Goal: Obtain resource: Download file/media

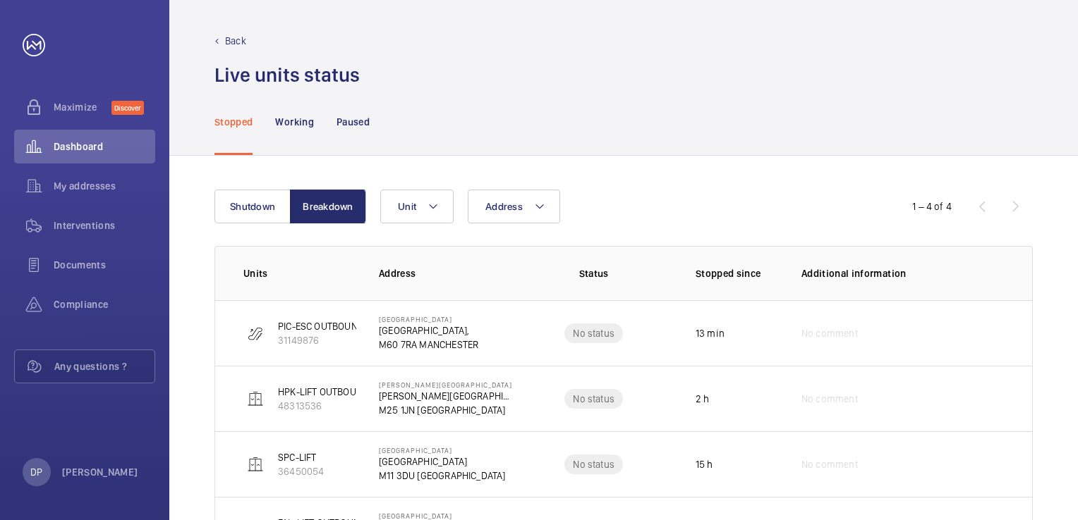
scroll to position [75, 0]
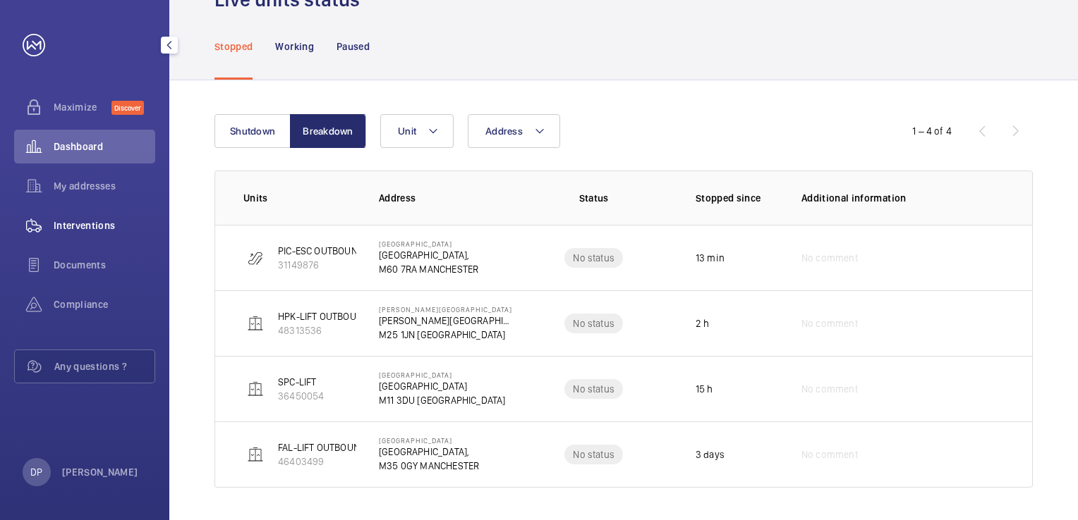
click at [90, 227] on span "Interventions" at bounding box center [105, 226] width 102 height 14
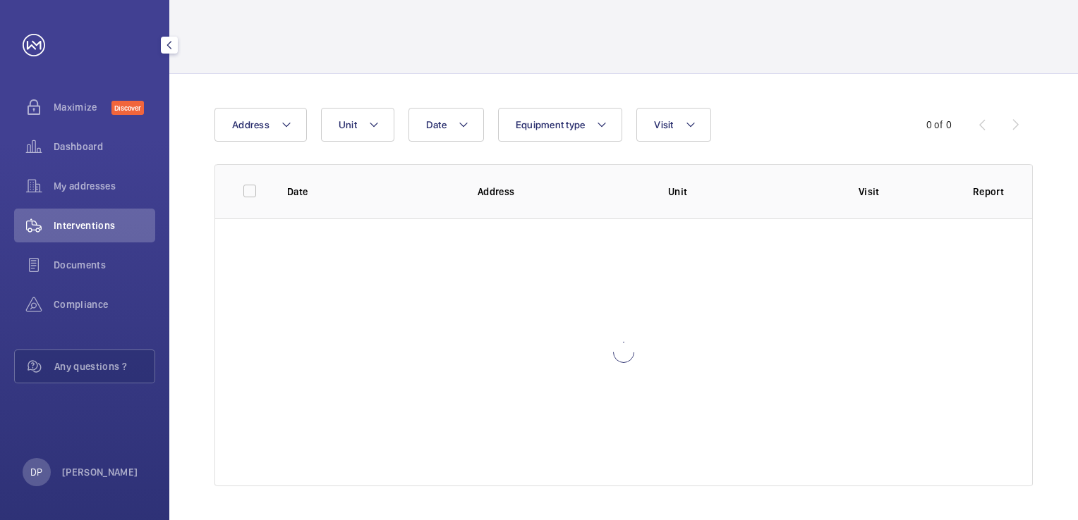
scroll to position [47, 0]
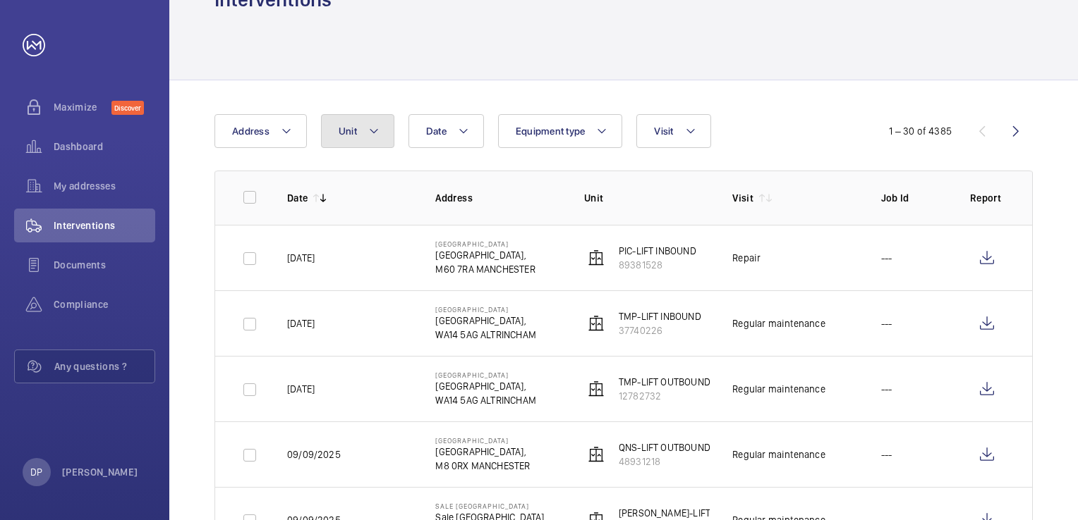
click at [366, 140] on button "Unit" at bounding box center [357, 131] width 73 height 34
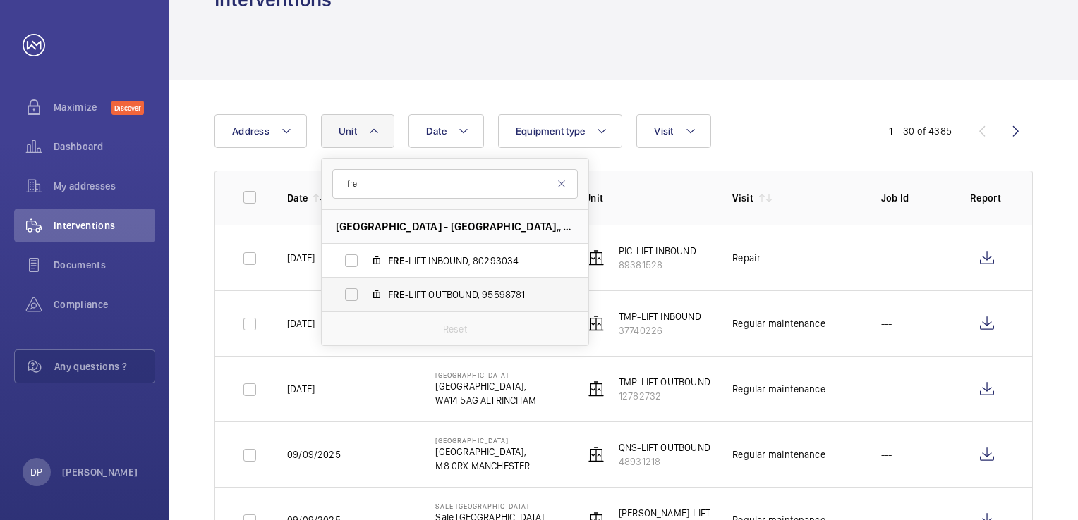
type input "fre"
click at [417, 290] on span "FRE -LIFT OUTBOUND, 95598781" at bounding box center [470, 295] width 164 height 14
click at [365, 290] on input "FRE -LIFT OUTBOUND, 95598781" at bounding box center [351, 295] width 28 height 28
checkbox input "true"
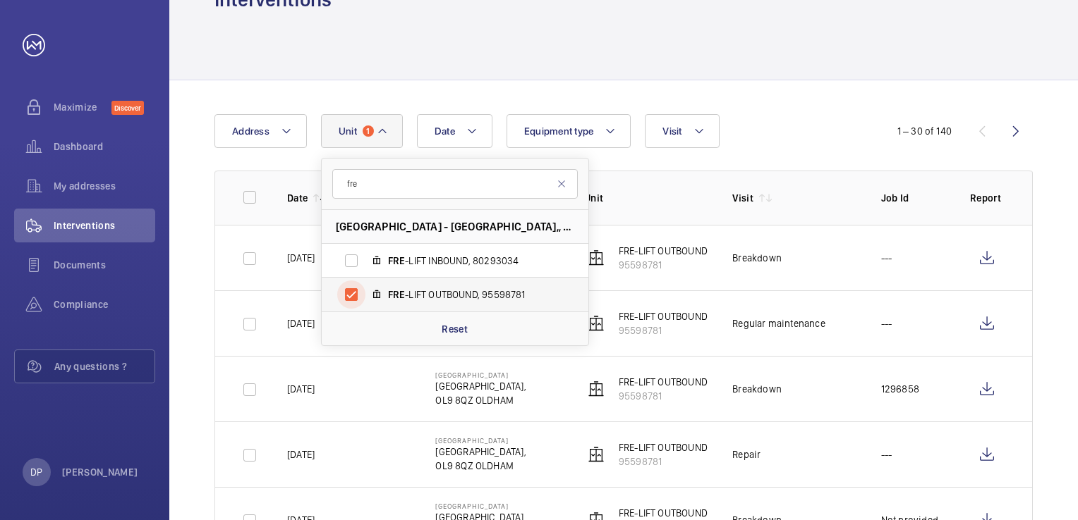
scroll to position [47, 0]
click at [771, 135] on div "Date Address Unit 1 fre [GEOGRAPHIC_DATA] - [GEOGRAPHIC_DATA] OLDHAM FRE -LIFT …" at bounding box center [538, 131] width 649 height 34
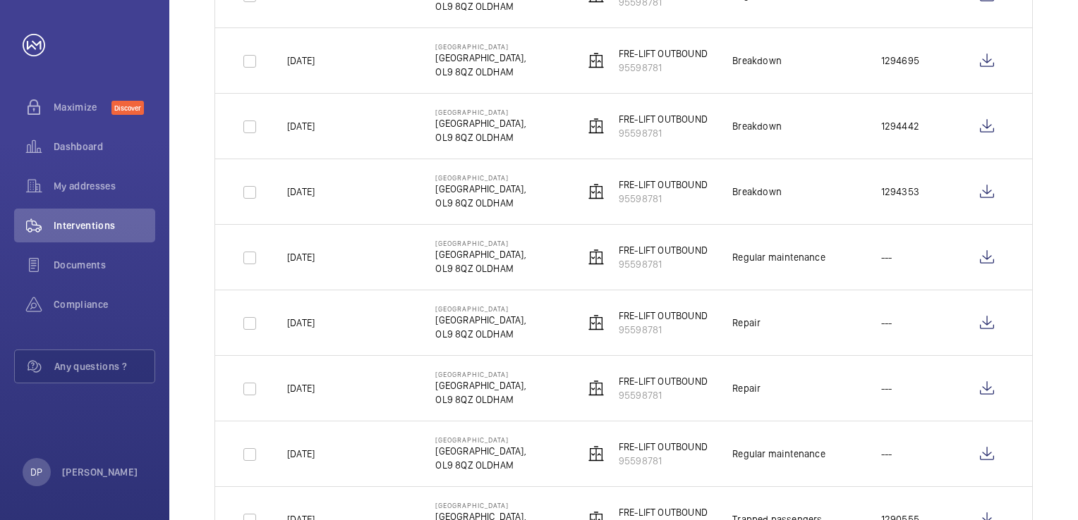
scroll to position [837, 0]
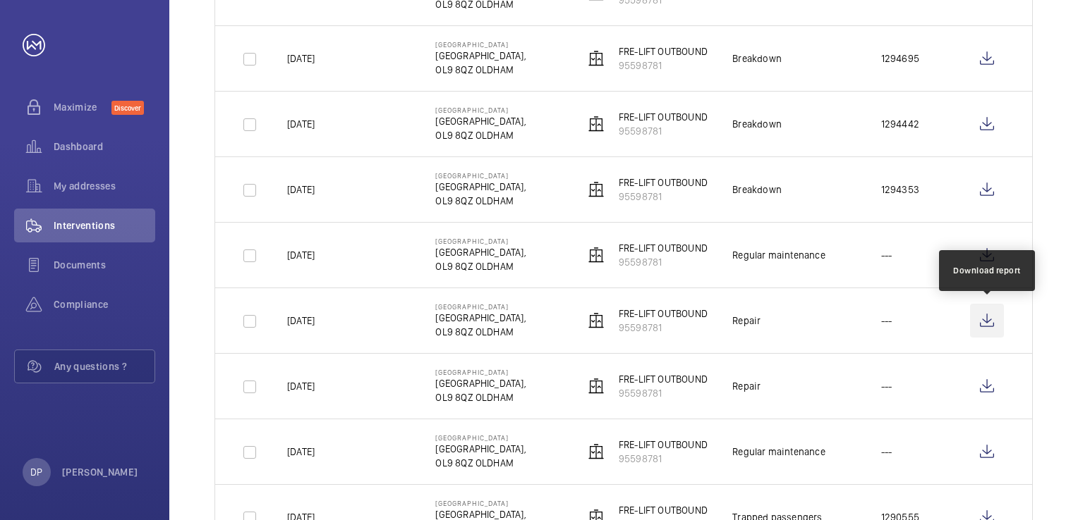
click at [988, 323] on wm-front-icon-button at bounding box center [987, 321] width 34 height 34
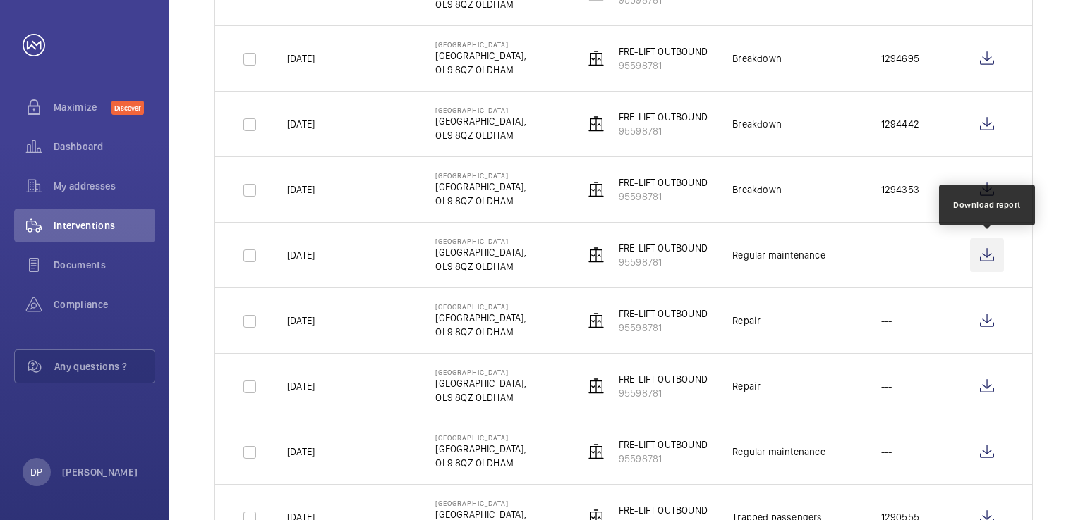
click at [984, 254] on wm-front-icon-button at bounding box center [987, 255] width 34 height 34
